Goal: Browse casually

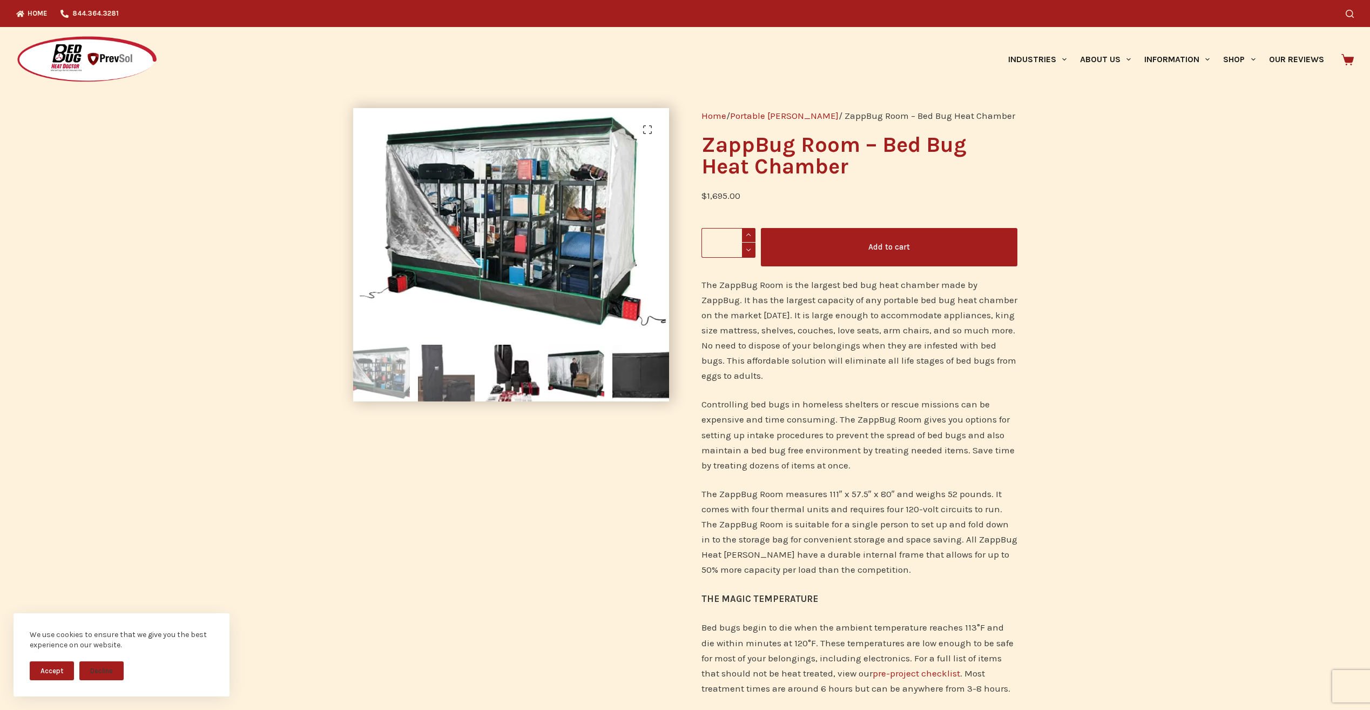
click at [430, 372] on img at bounding box center [446, 373] width 57 height 57
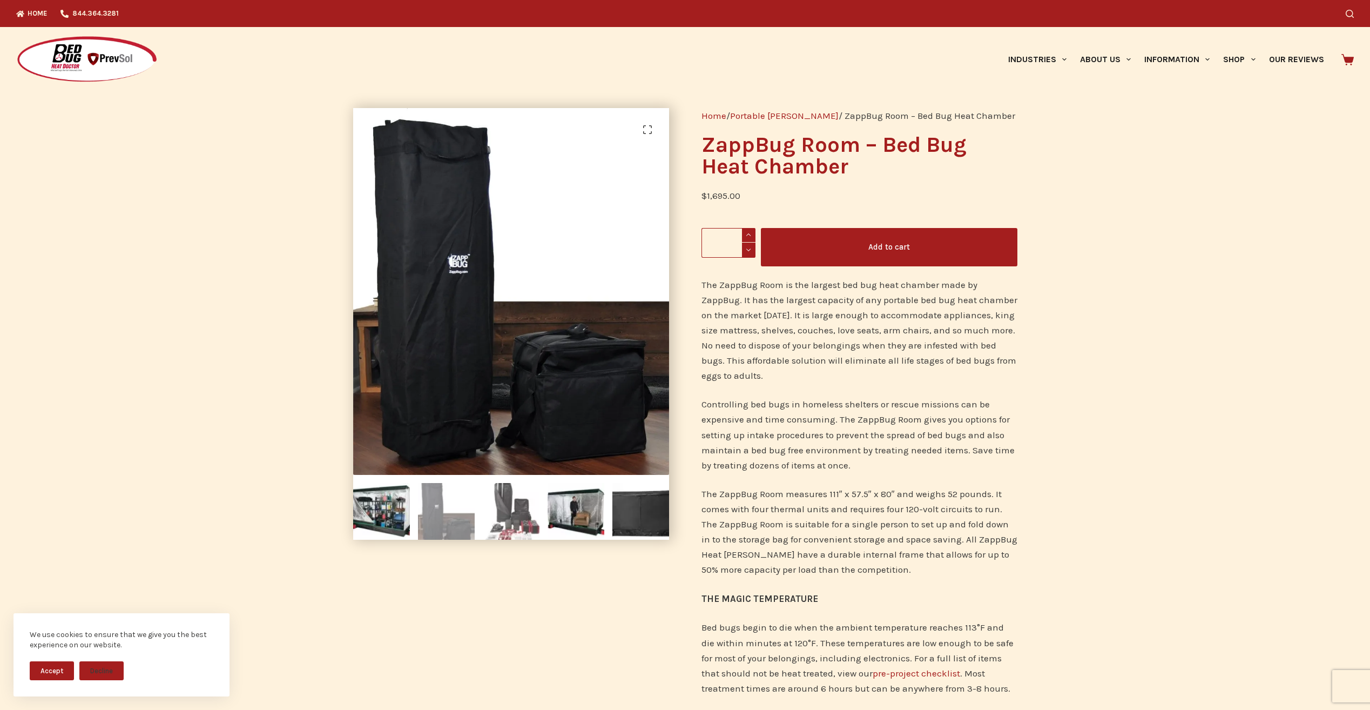
click at [501, 484] on li at bounding box center [510, 507] width 65 height 65
click at [572, 509] on img at bounding box center [576, 511] width 57 height 57
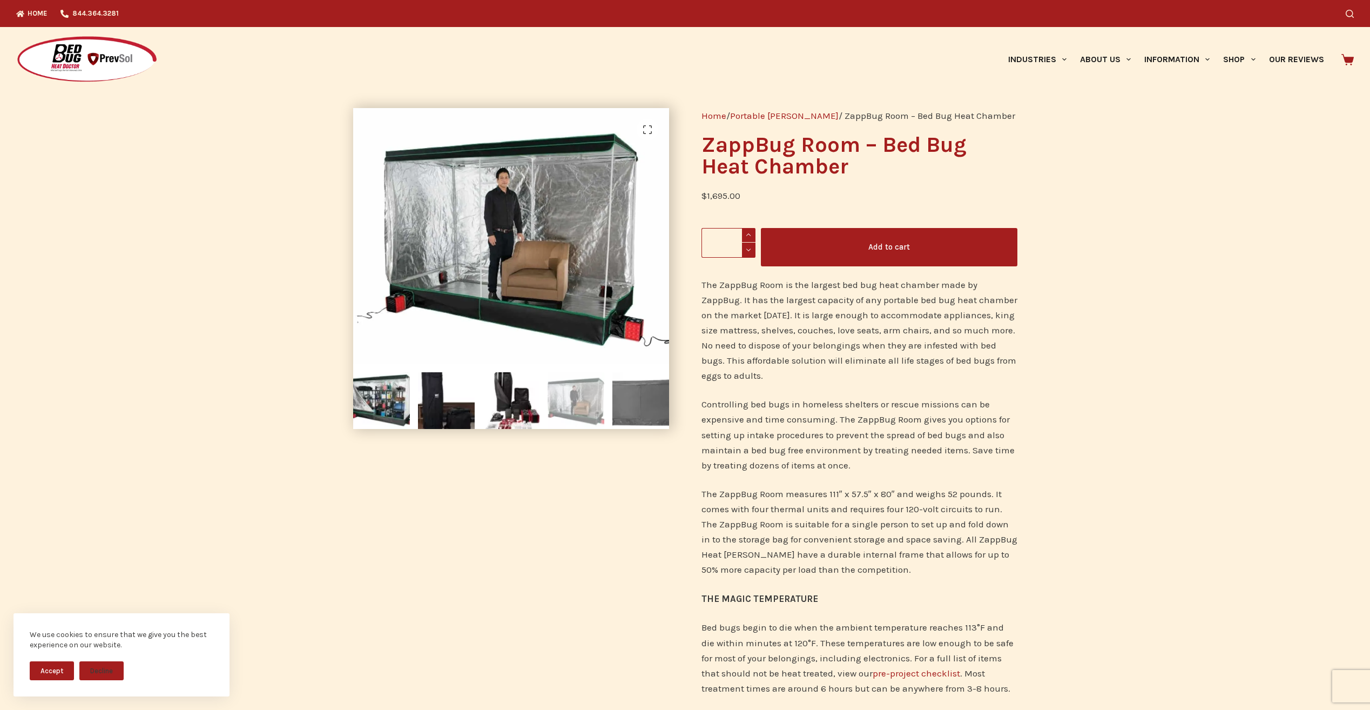
click at [649, 417] on img at bounding box center [640, 400] width 57 height 57
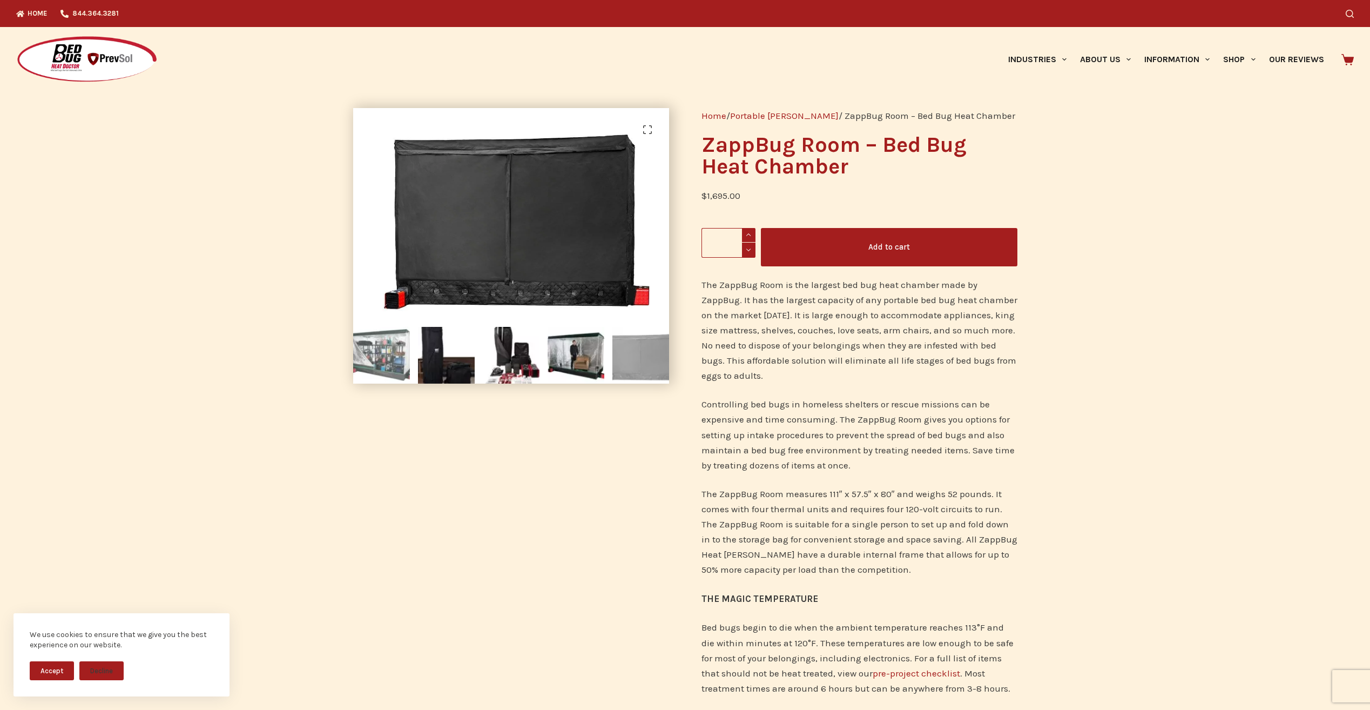
click at [383, 346] on img at bounding box center [381, 355] width 57 height 57
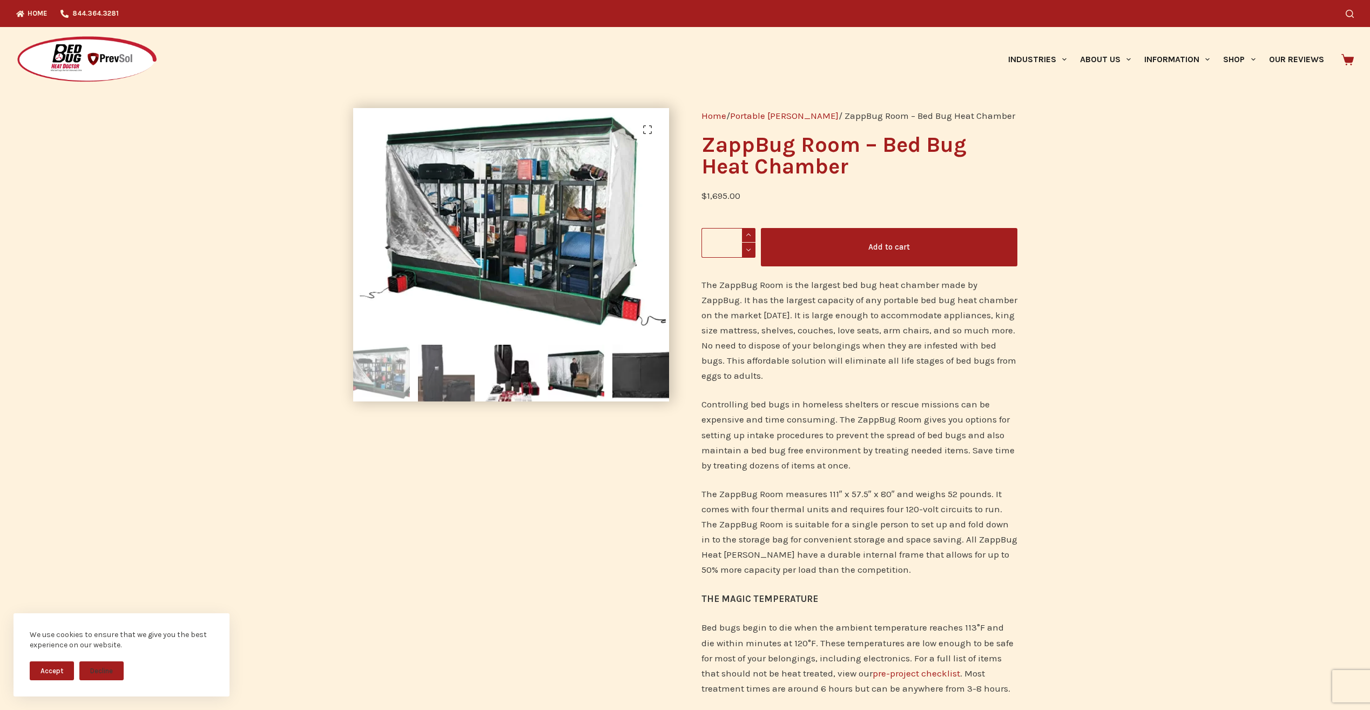
click at [442, 378] on img at bounding box center [446, 373] width 57 height 57
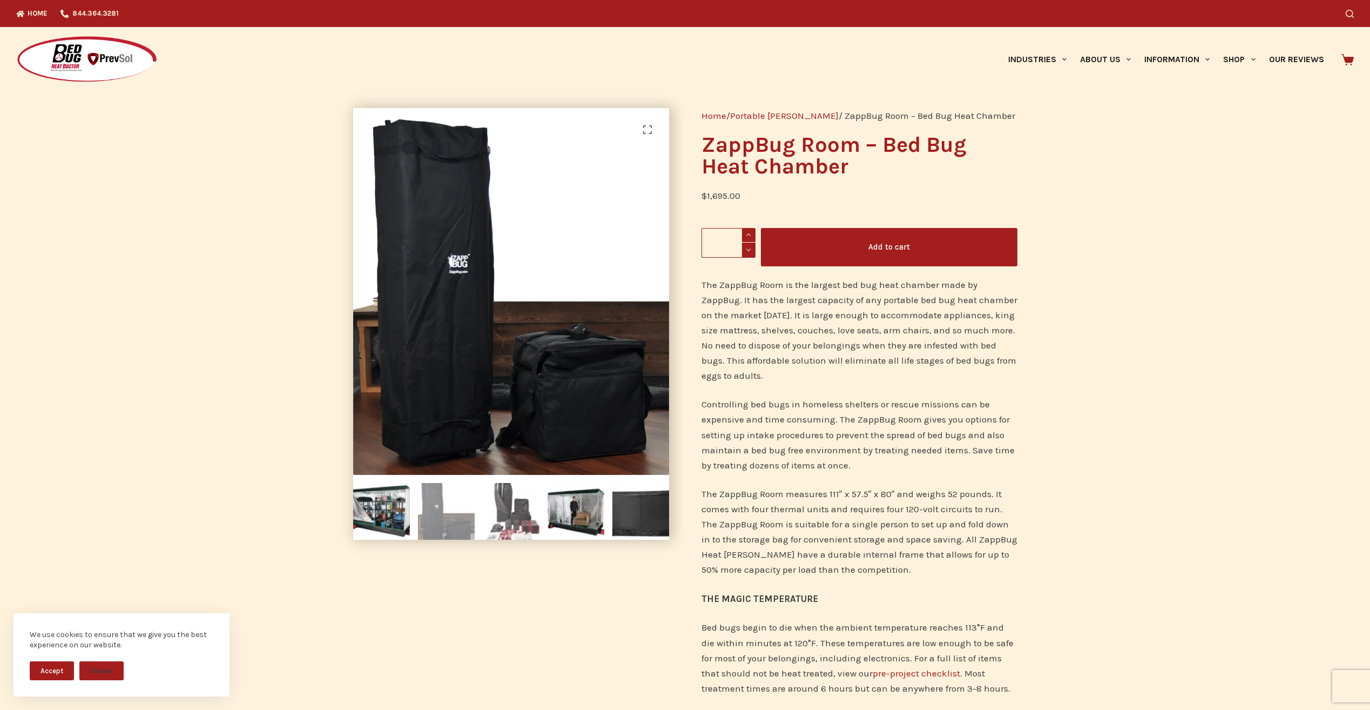
click at [503, 505] on img at bounding box center [511, 511] width 57 height 57
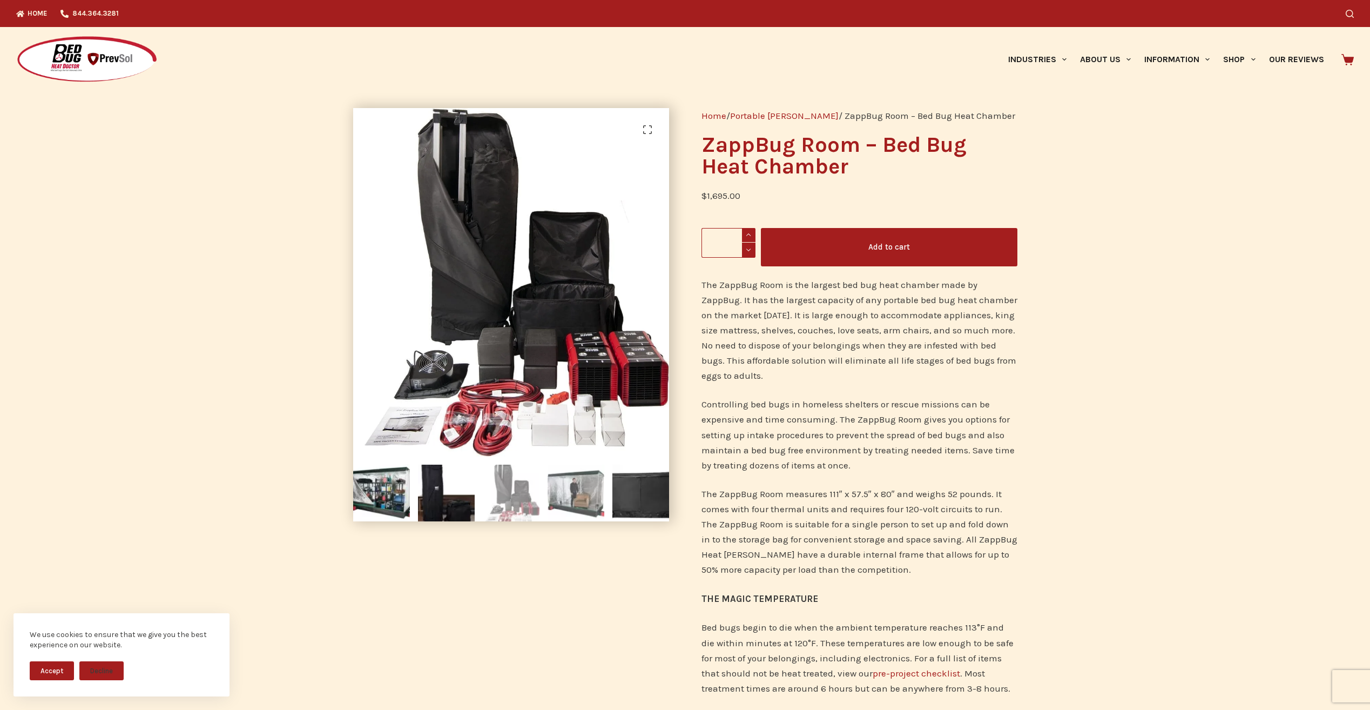
drag, startPoint x: 562, startPoint y: 488, endPoint x: 608, endPoint y: 483, distance: 46.1
click at [562, 488] on img at bounding box center [576, 492] width 57 height 57
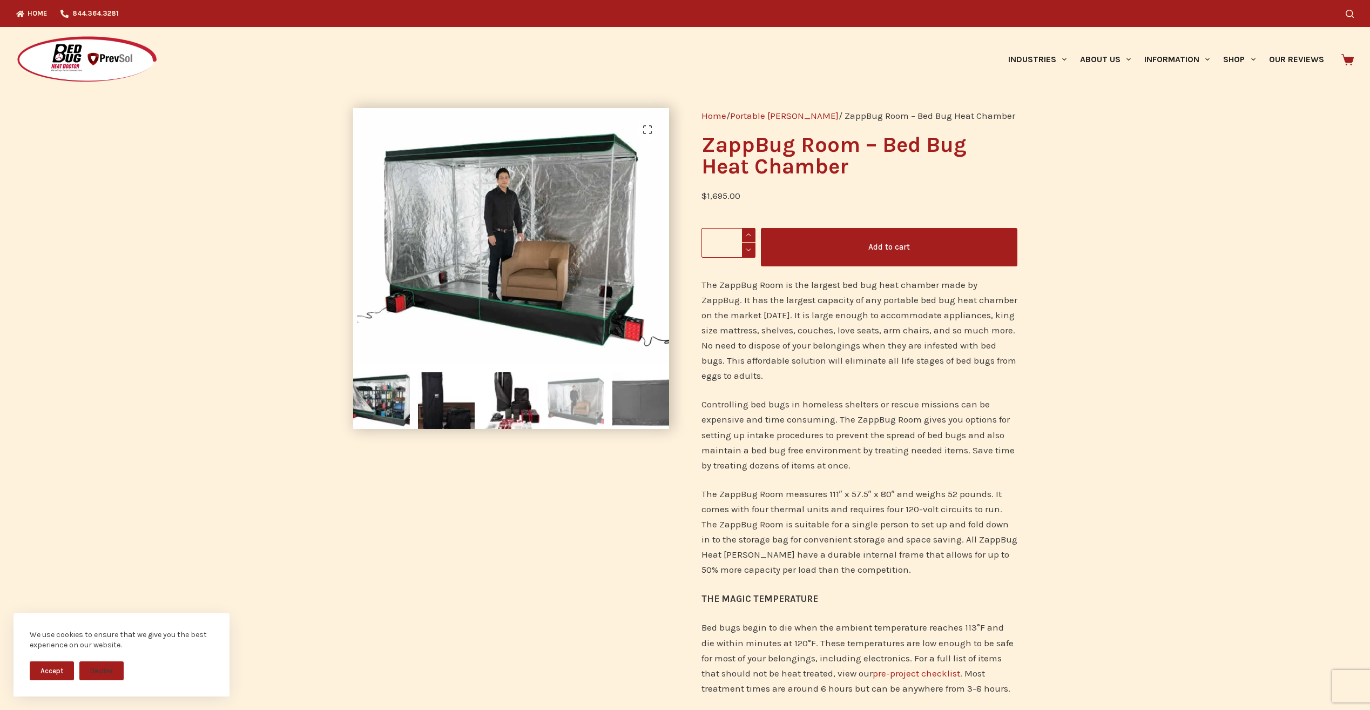
click at [629, 404] on img at bounding box center [640, 400] width 57 height 57
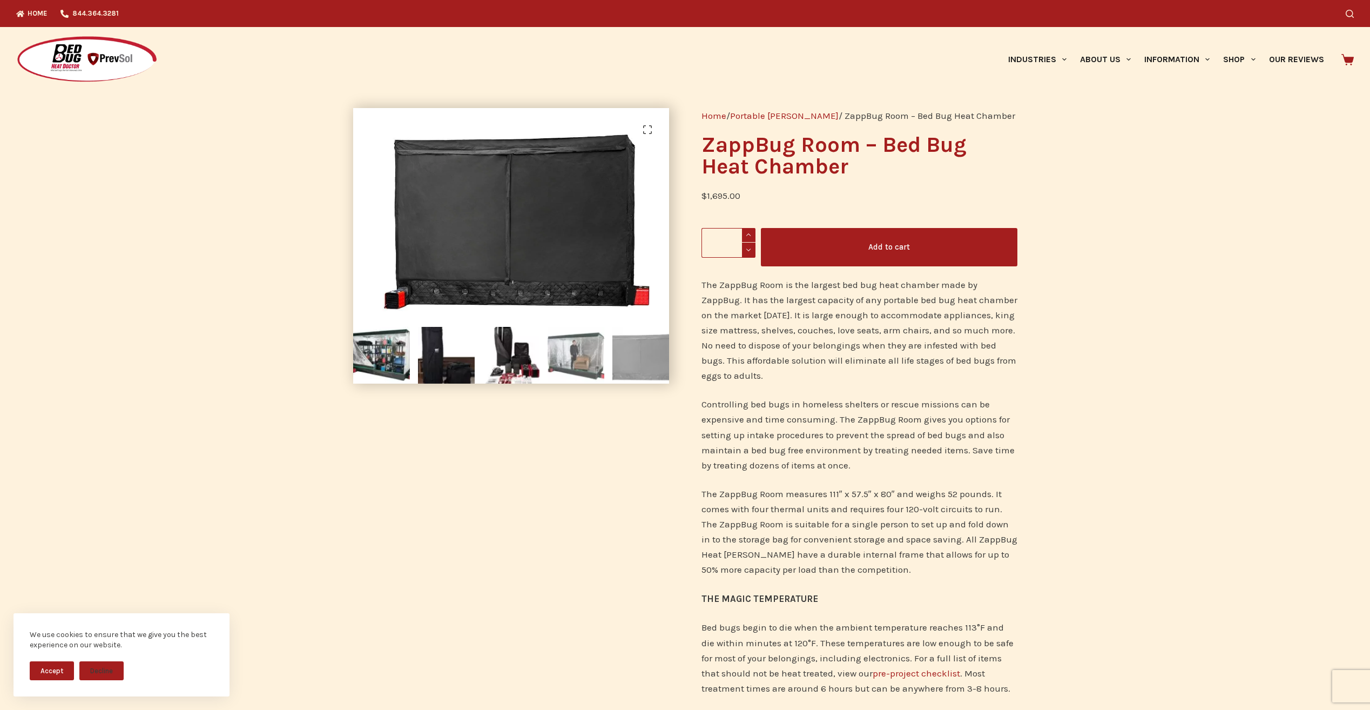
click at [558, 362] on img at bounding box center [576, 355] width 57 height 57
